Goal: Answer question/provide support: Ask a question

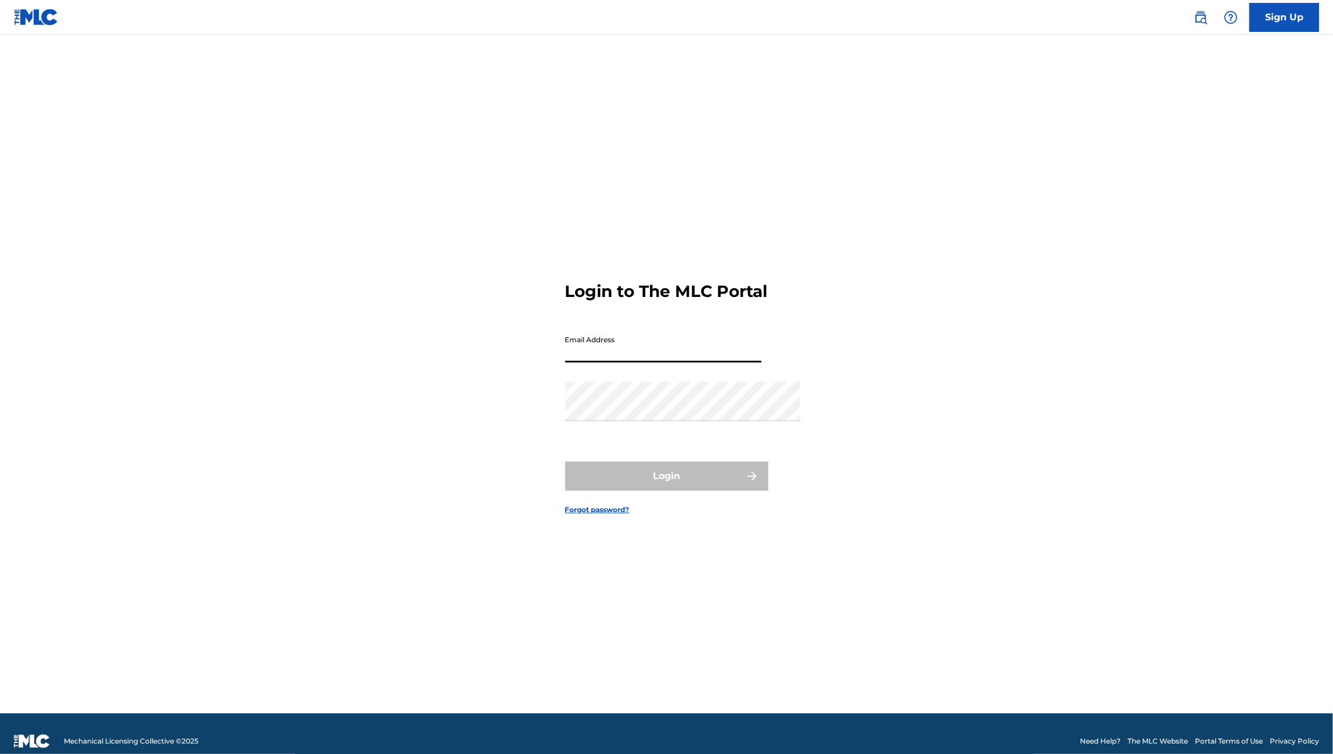
type input "[PERSON_NAME][EMAIL_ADDRESS][DOMAIN_NAME]"
click at [666, 491] on button "Login" at bounding box center [666, 476] width 203 height 29
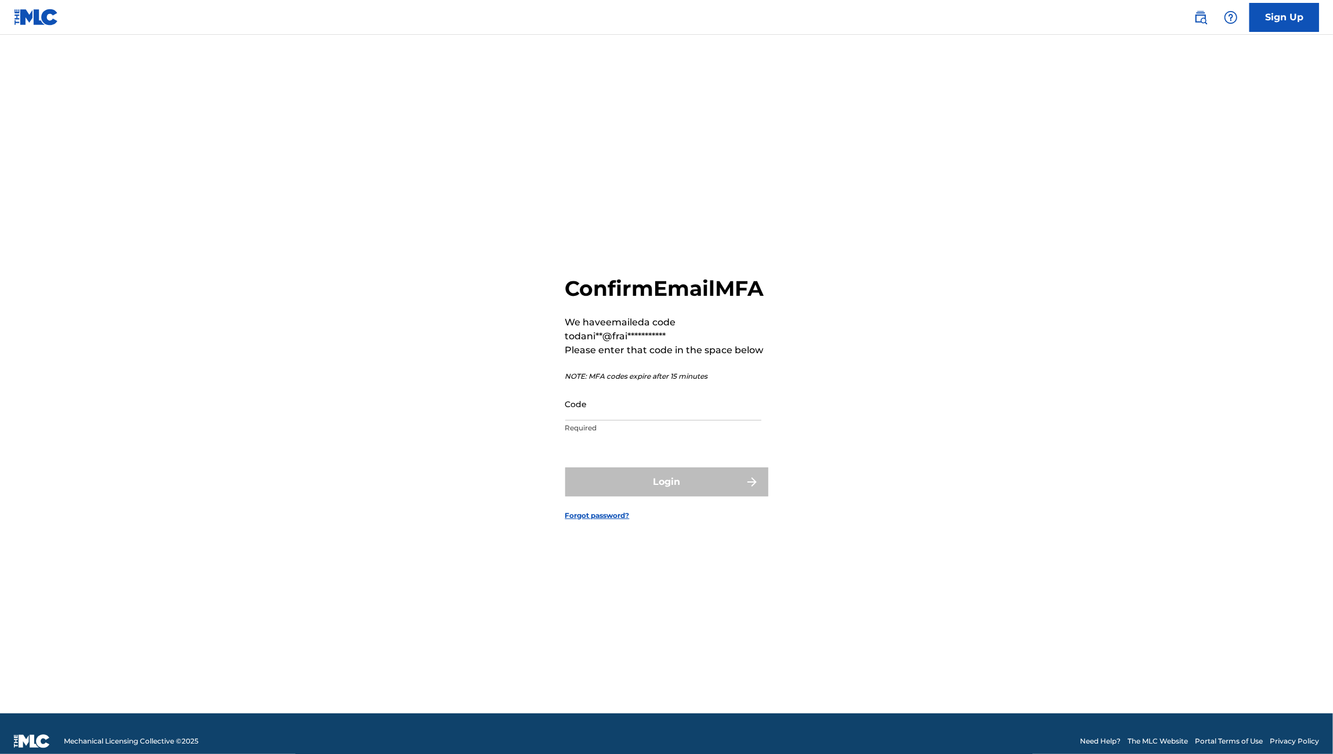
click at [576, 400] on input "Code" at bounding box center [663, 404] width 196 height 33
paste input "716053"
type input "716053"
click at [644, 483] on button "Login" at bounding box center [666, 482] width 203 height 29
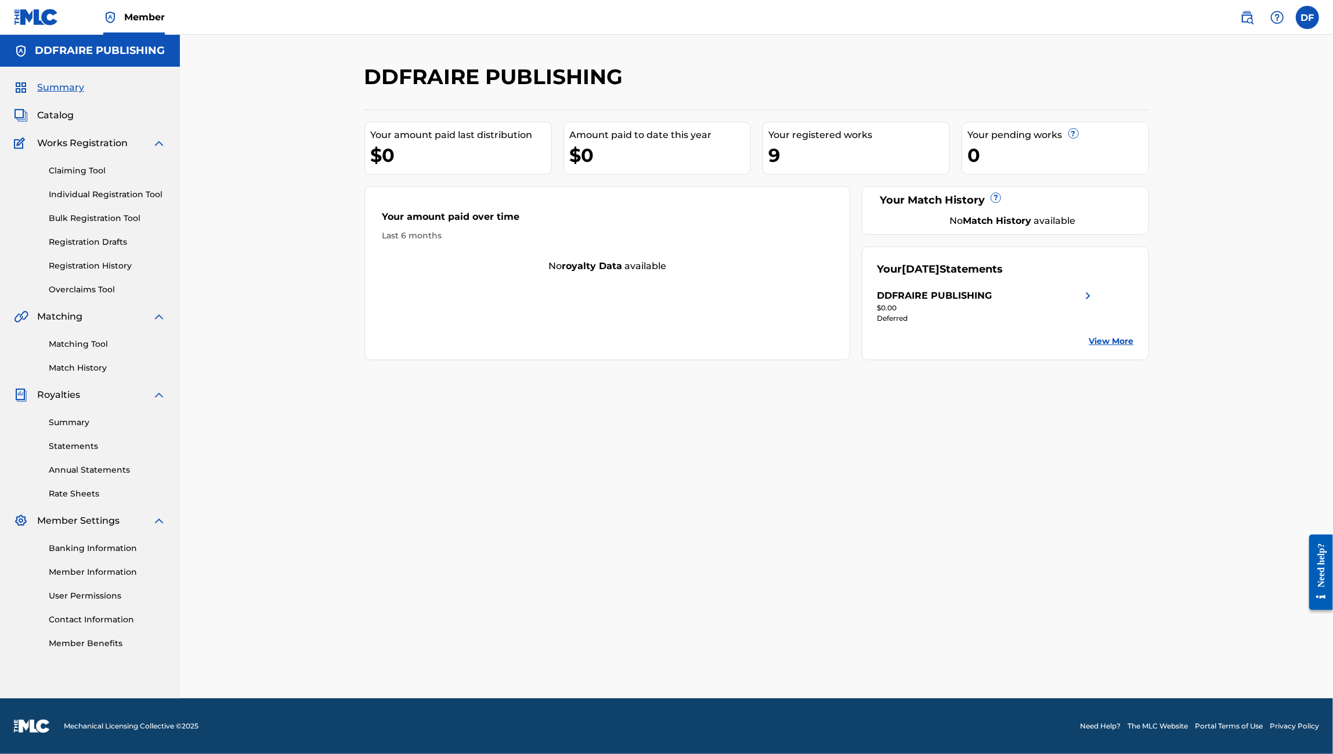
click at [1319, 571] on div "Need help?" at bounding box center [1320, 565] width 16 height 44
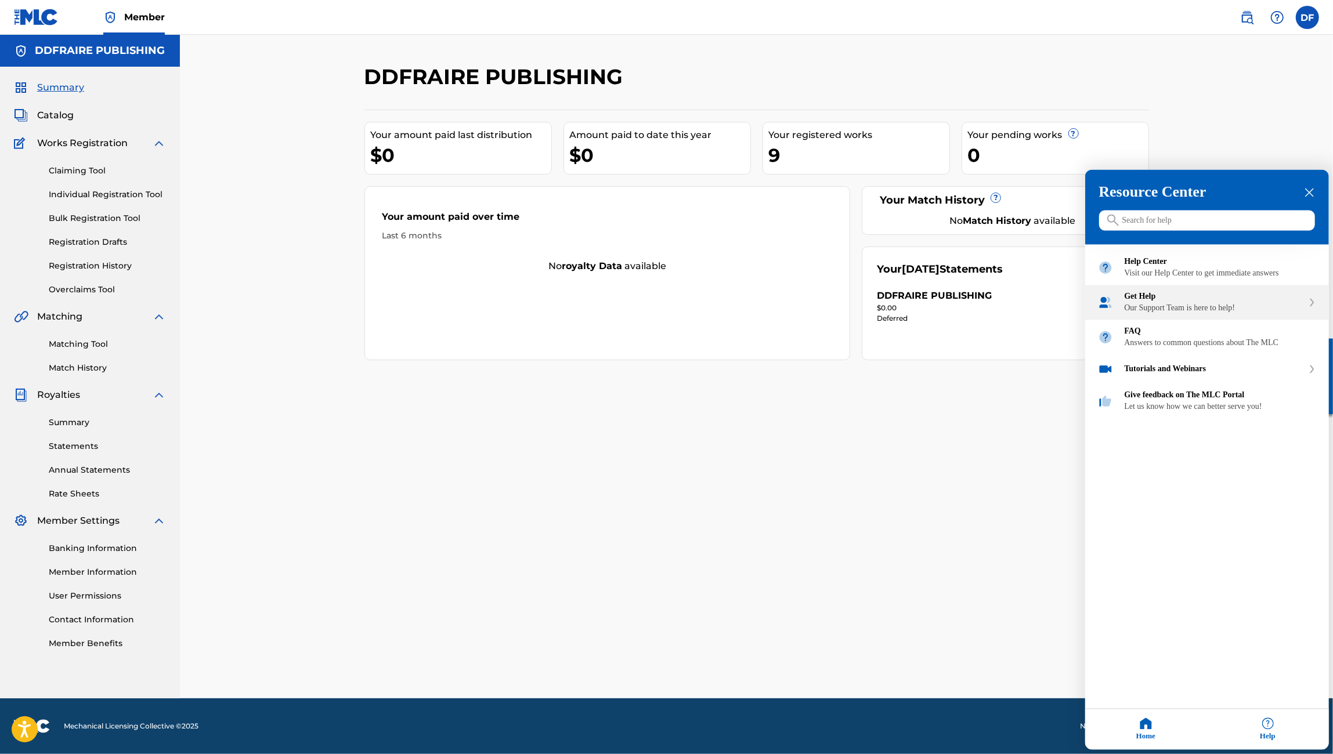
click at [1200, 313] on div "Our Support Team is here to help!" at bounding box center [1213, 308] width 179 height 9
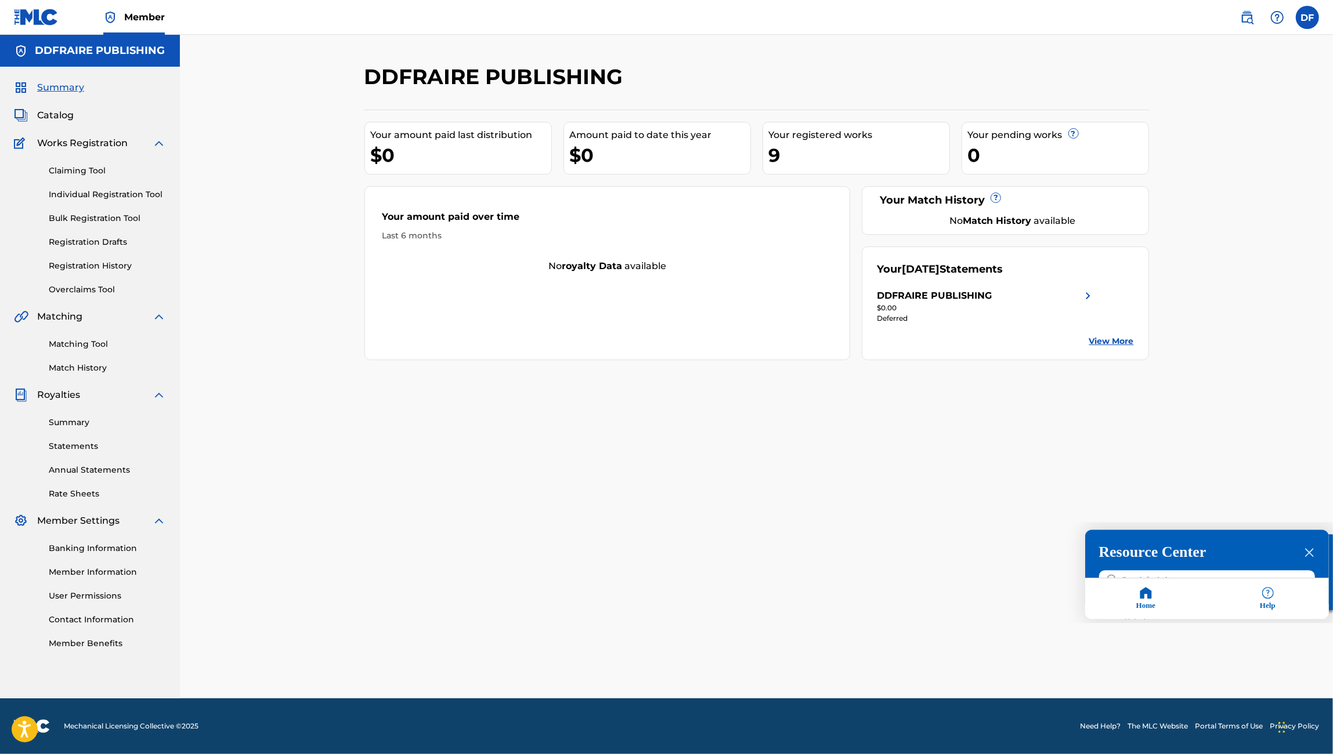
scroll to position [30, 0]
click at [1251, 576] on input "Search for help" at bounding box center [1207, 580] width 216 height 20
type input "hie"
click at [1312, 555] on icon "close resource center" at bounding box center [1309, 552] width 9 height 9
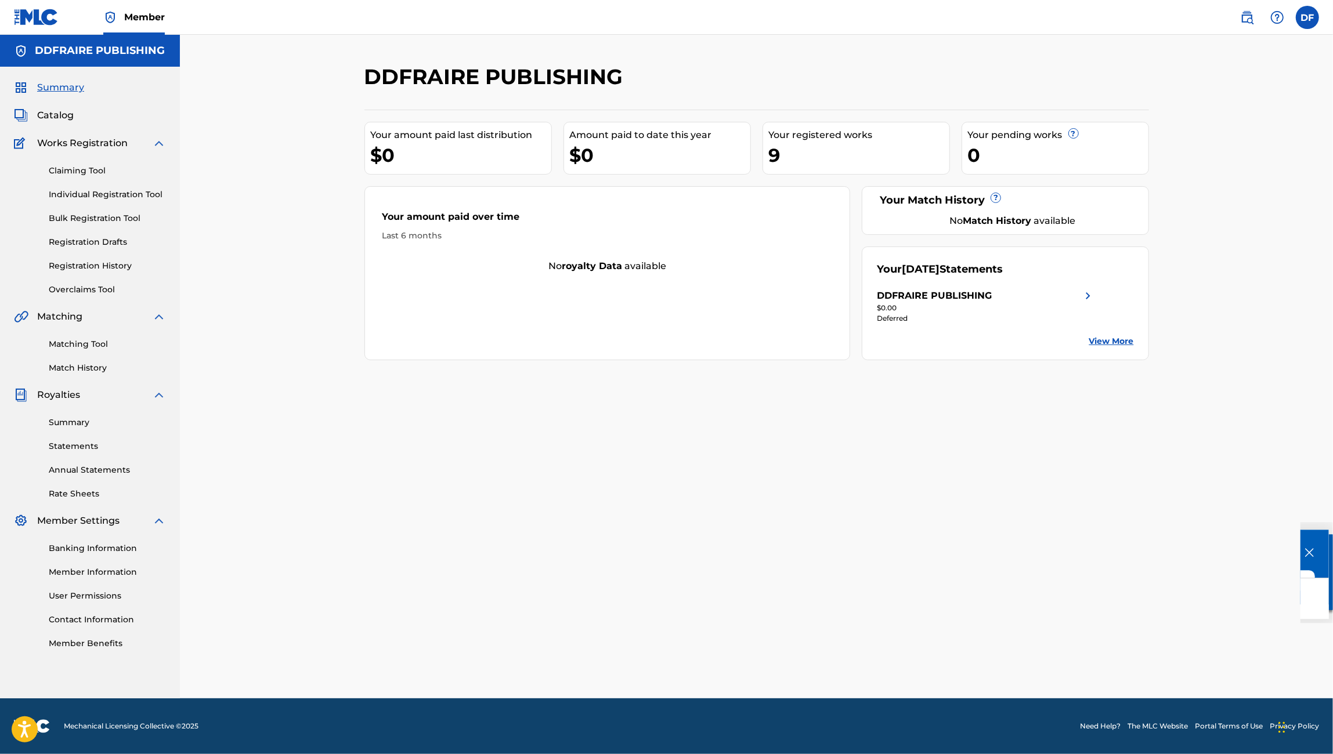
click at [1312, 551] on icon "close resource center" at bounding box center [1308, 552] width 9 height 9
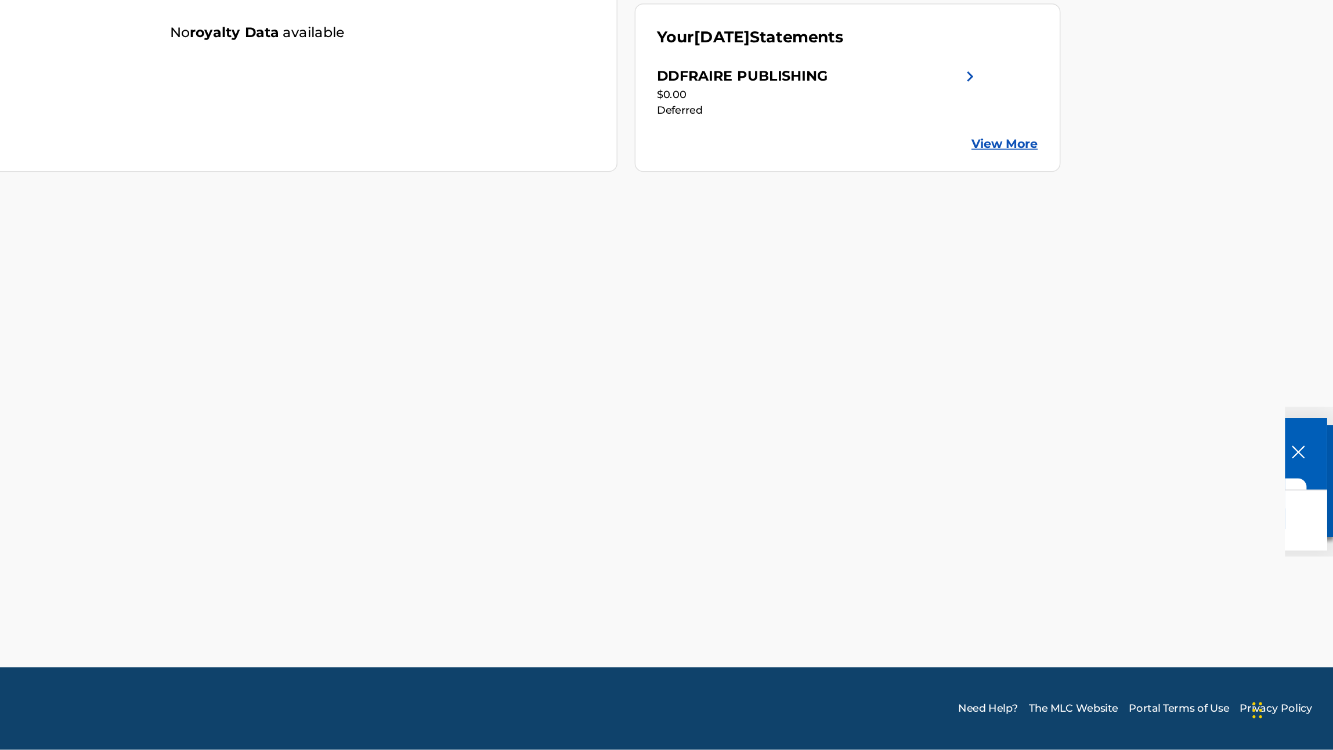
scroll to position [61, 0]
click at [514, 286] on div "DDFRAIRE PUBLISHING Your amount paid last distribution $0 Amount paid to date t…" at bounding box center [756, 379] width 812 height 631
